Goal: Complete application form

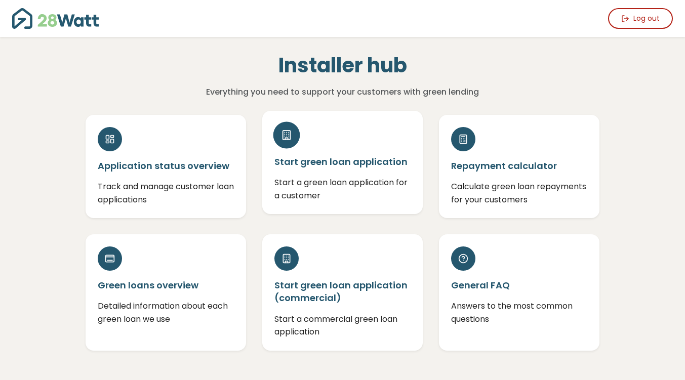
click at [345, 166] on h5 "Start green loan application" at bounding box center [343, 162] width 136 height 13
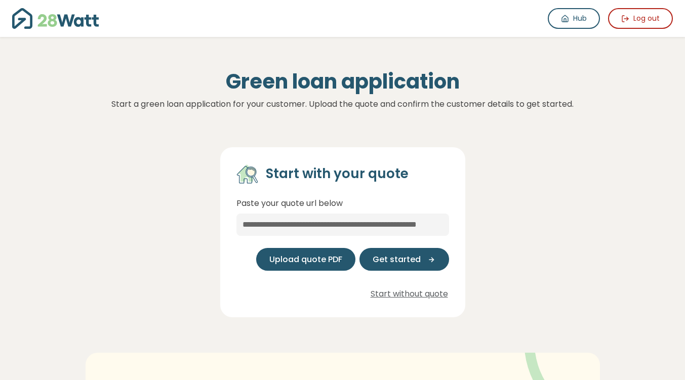
click at [320, 258] on span "Upload quote PDF" at bounding box center [306, 260] width 73 height 12
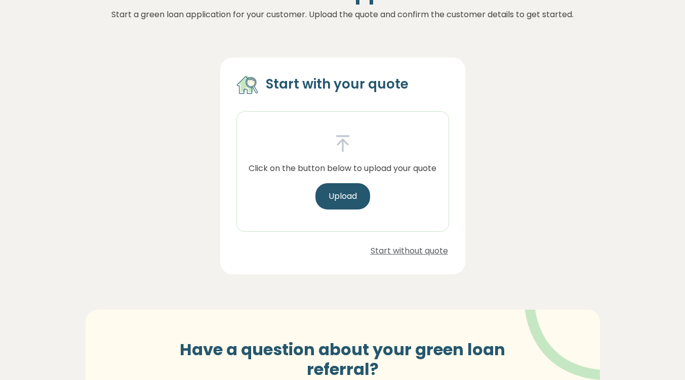
scroll to position [101, 0]
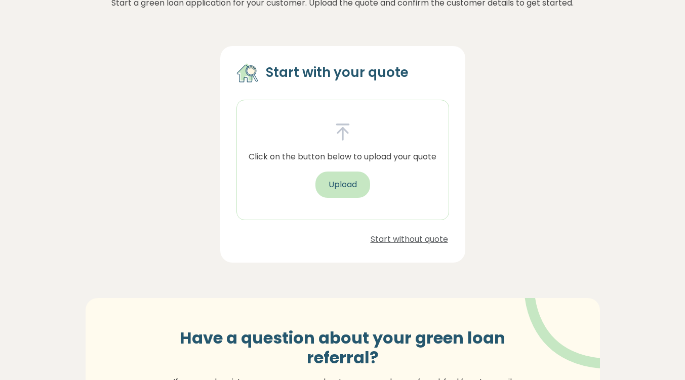
click at [327, 182] on button "Upload" at bounding box center [343, 185] width 55 height 26
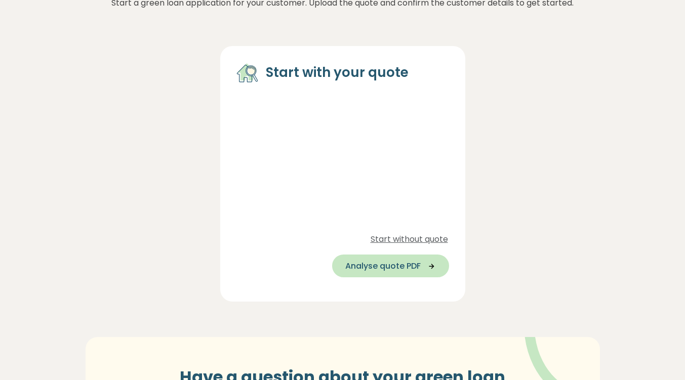
click at [395, 266] on span "Analyse quote PDF" at bounding box center [383, 266] width 75 height 12
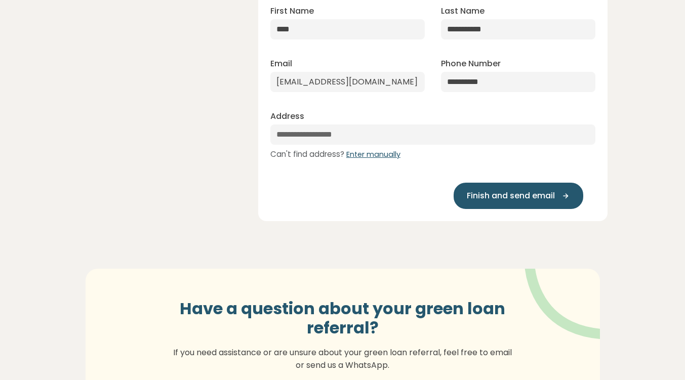
scroll to position [24, 0]
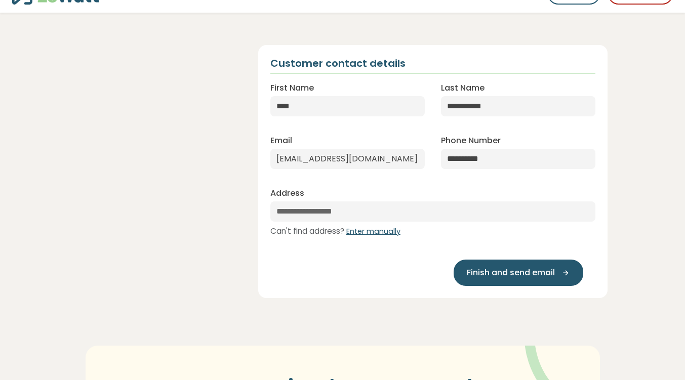
select select "**"
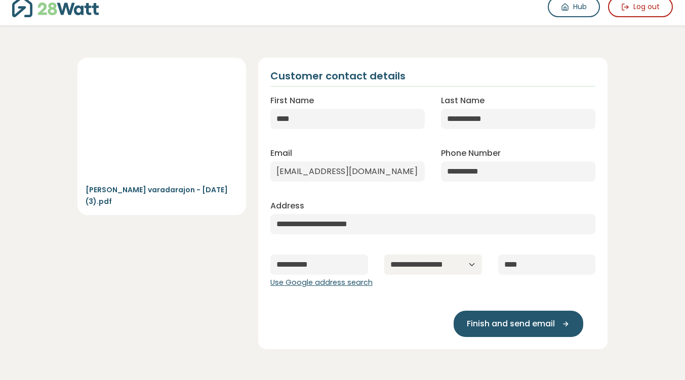
scroll to position [0, 0]
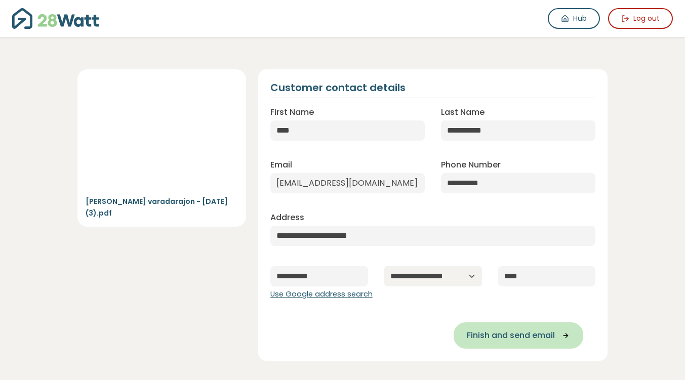
click at [515, 336] on span "Finish and send email" at bounding box center [511, 336] width 88 height 12
type input "**********"
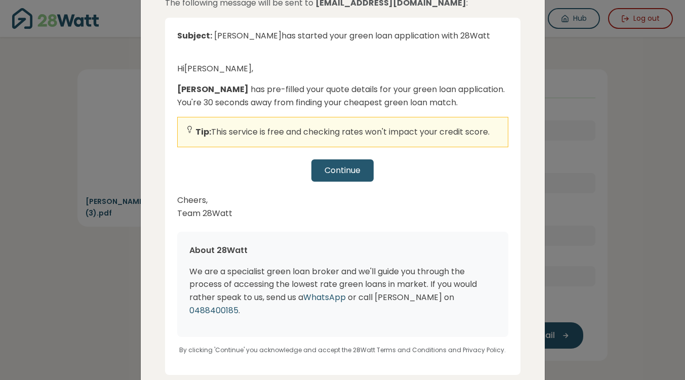
scroll to position [120, 0]
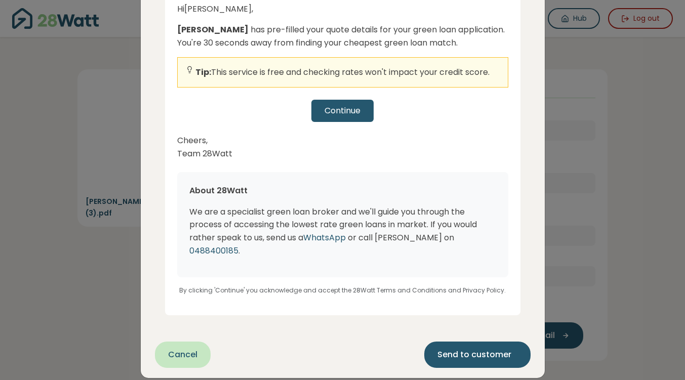
click at [339, 107] on div "Continue" at bounding box center [342, 111] width 331 height 22
click at [355, 116] on div "Continue" at bounding box center [342, 111] width 331 height 22
click at [451, 349] on span "Send to customer" at bounding box center [475, 355] width 74 height 12
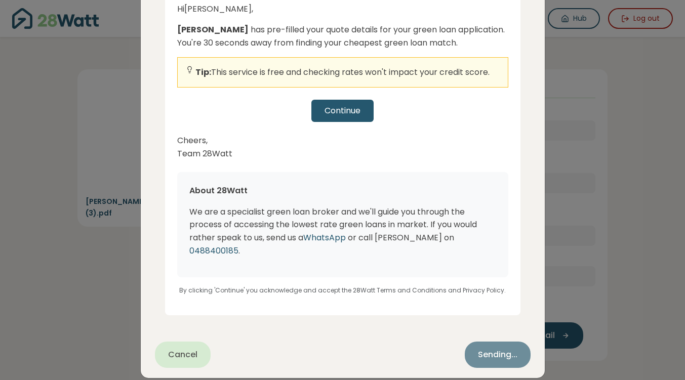
scroll to position [0, 0]
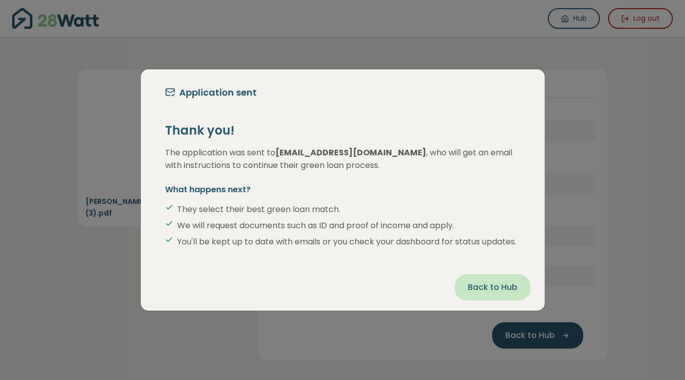
click at [519, 298] on button "Back to Hub" at bounding box center [493, 288] width 76 height 26
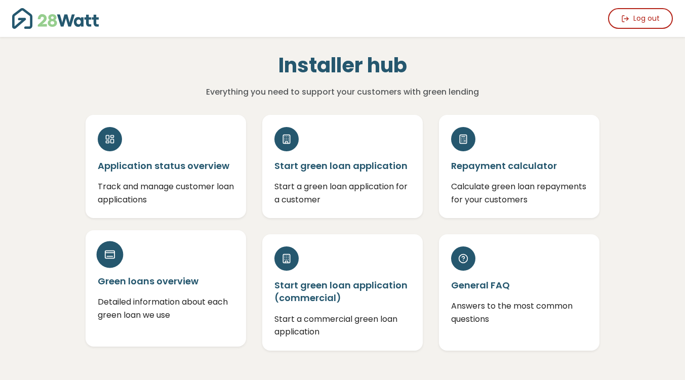
click at [134, 282] on h5 "Green loans overview" at bounding box center [166, 281] width 136 height 13
